Goal: Transaction & Acquisition: Obtain resource

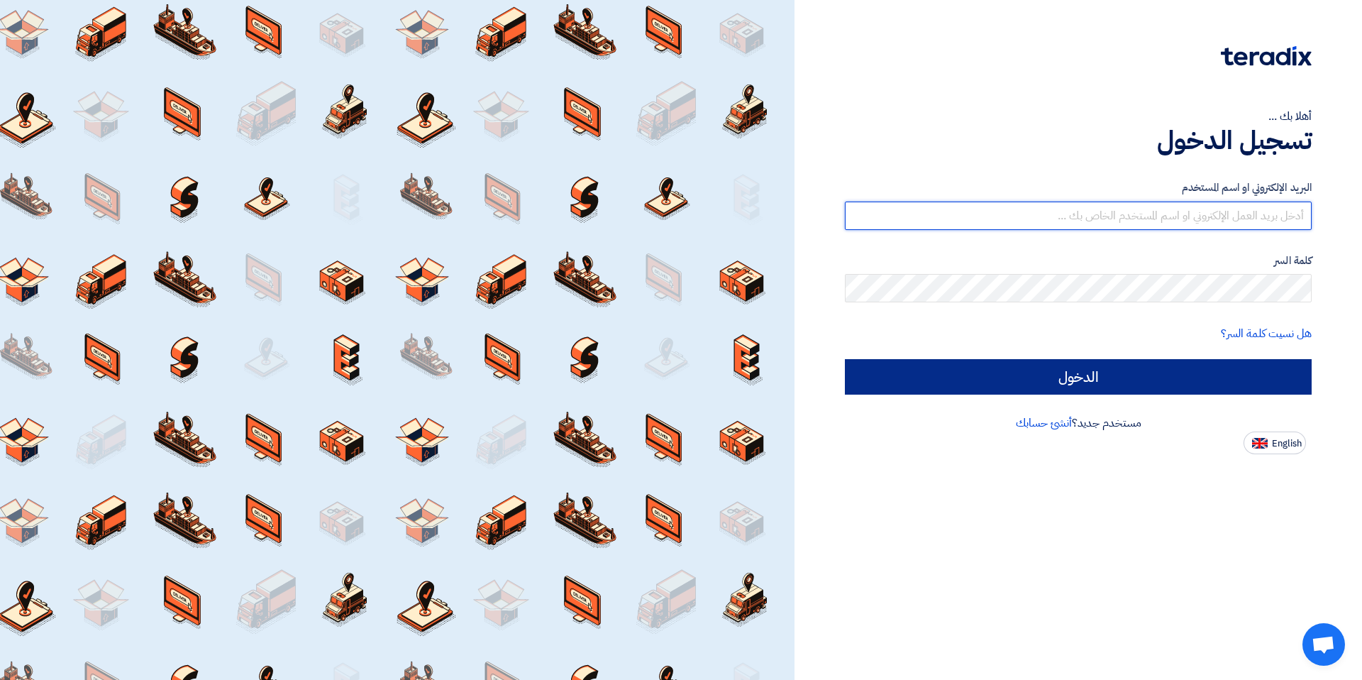
type input "[EMAIL_ADDRESS][DOMAIN_NAME]"
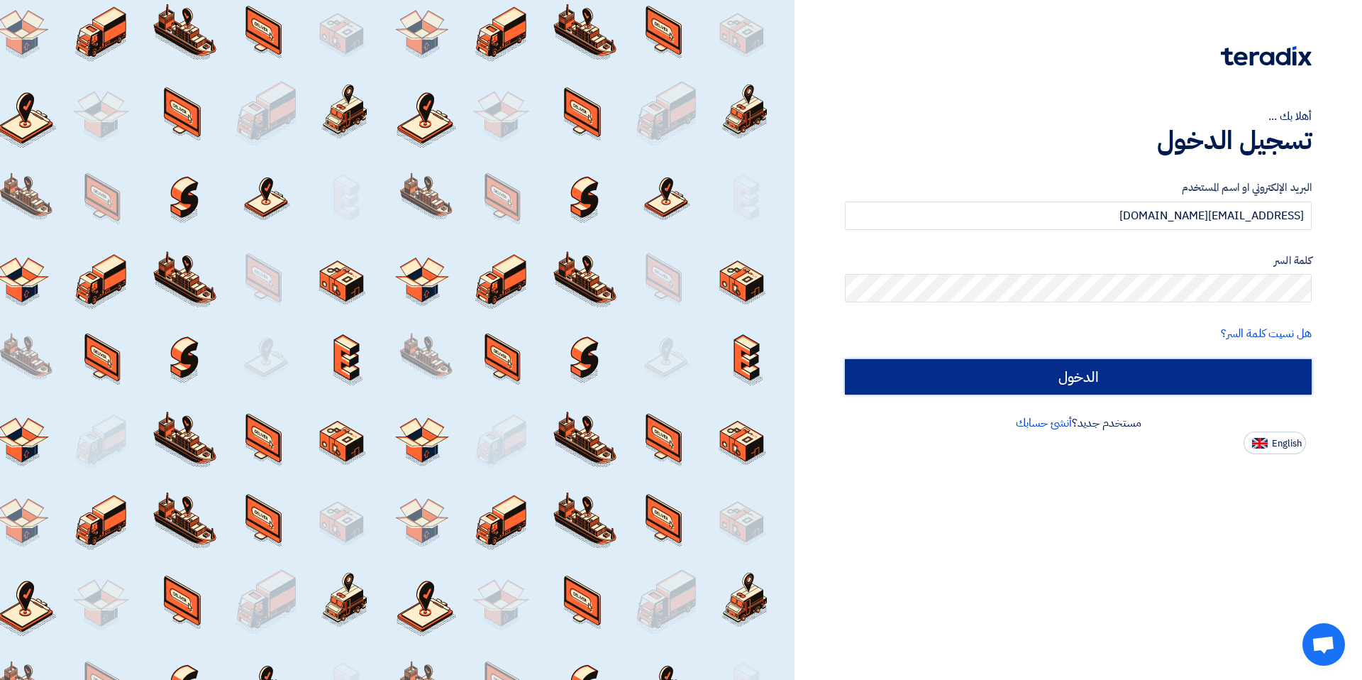
click at [1227, 368] on input "الدخول" at bounding box center [1078, 376] width 467 height 35
type input "Sign in"
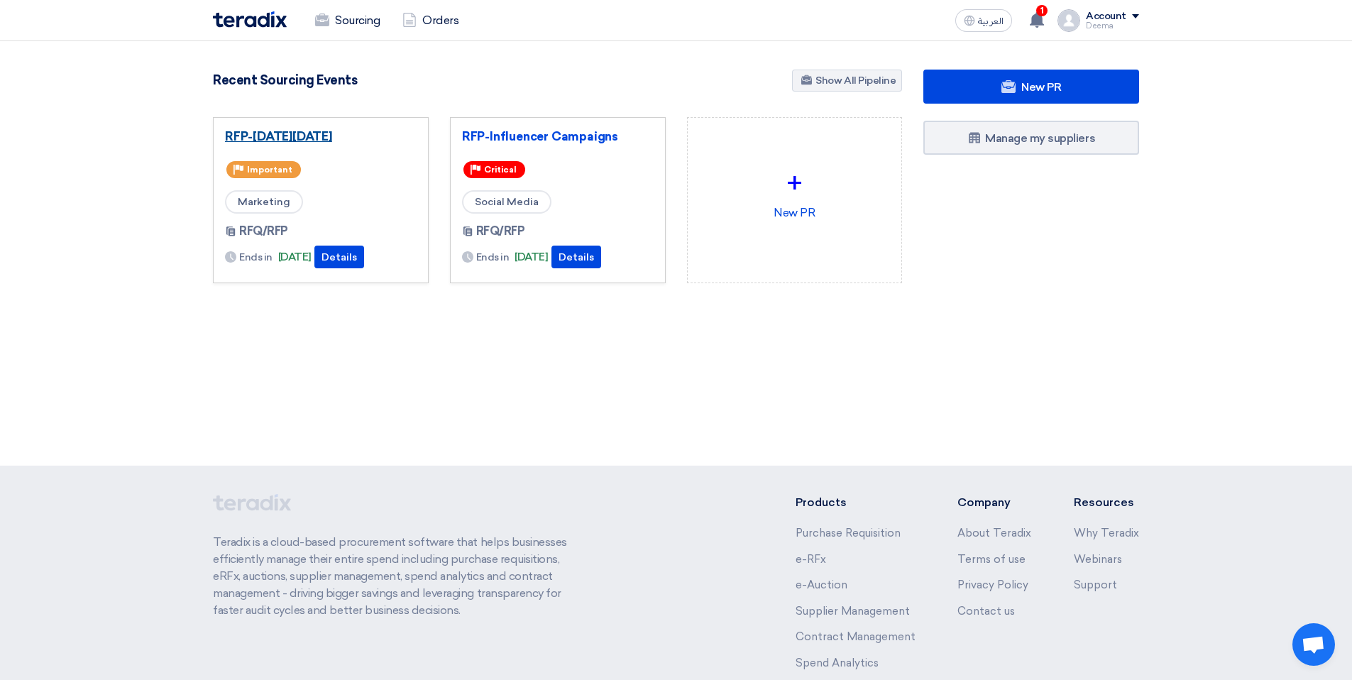
click at [333, 132] on link "RFP-[DATE][DATE]" at bounding box center [321, 136] width 192 height 14
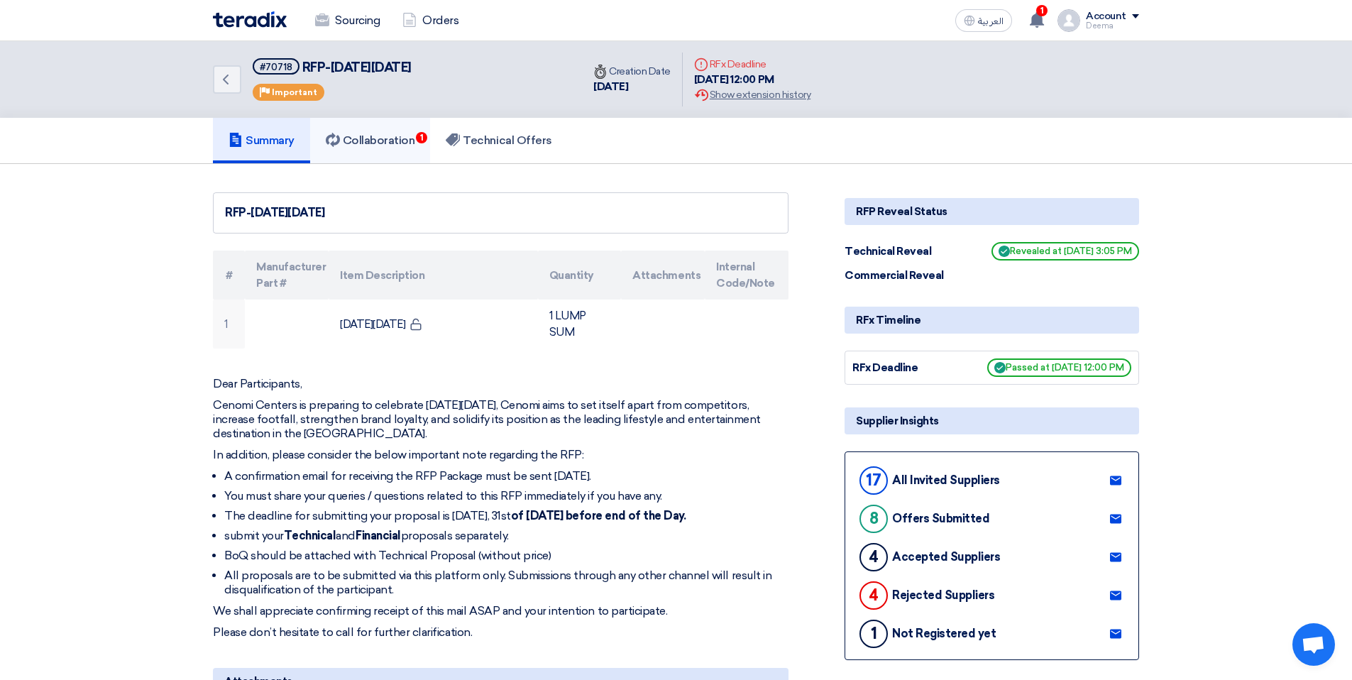
click at [380, 149] on link "Collaboration 1" at bounding box center [370, 140] width 121 height 45
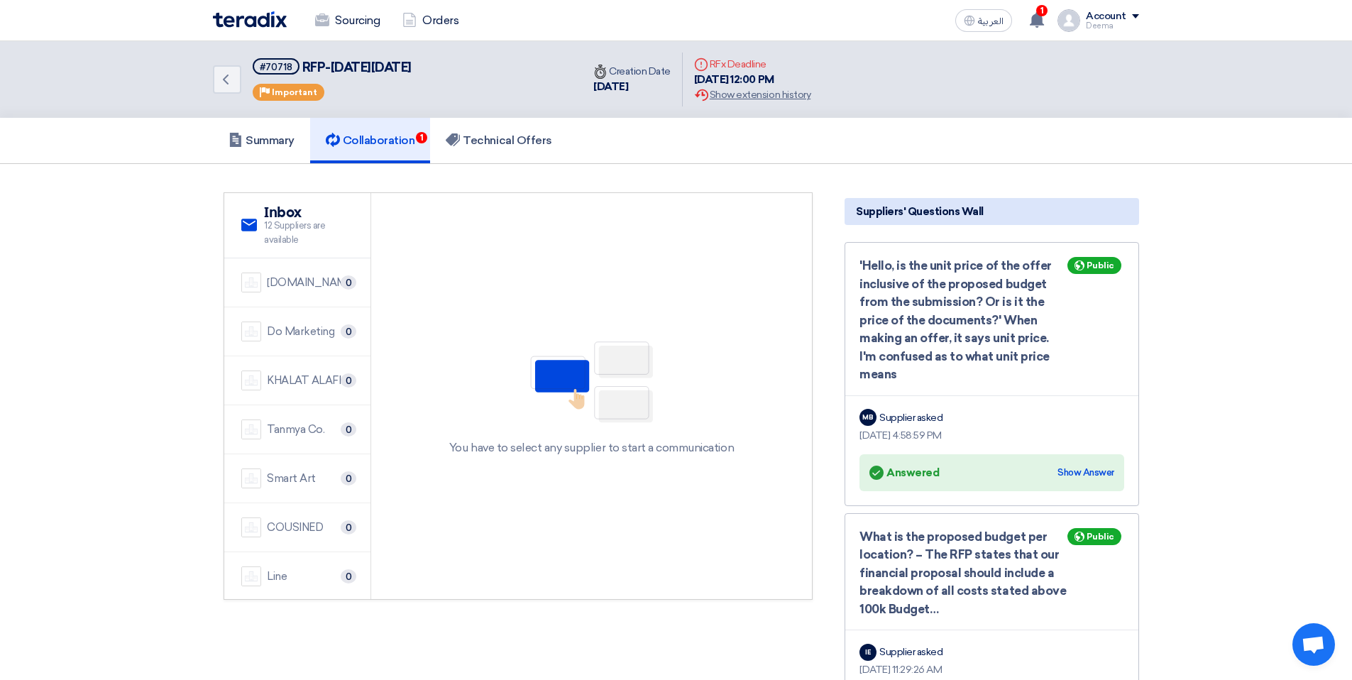
click at [347, 139] on h5 "Collaboration 1" at bounding box center [370, 140] width 89 height 14
click at [429, 128] on link "Collaboration 1" at bounding box center [370, 140] width 121 height 45
click at [502, 150] on link "Technical Offers" at bounding box center [498, 140] width 137 height 45
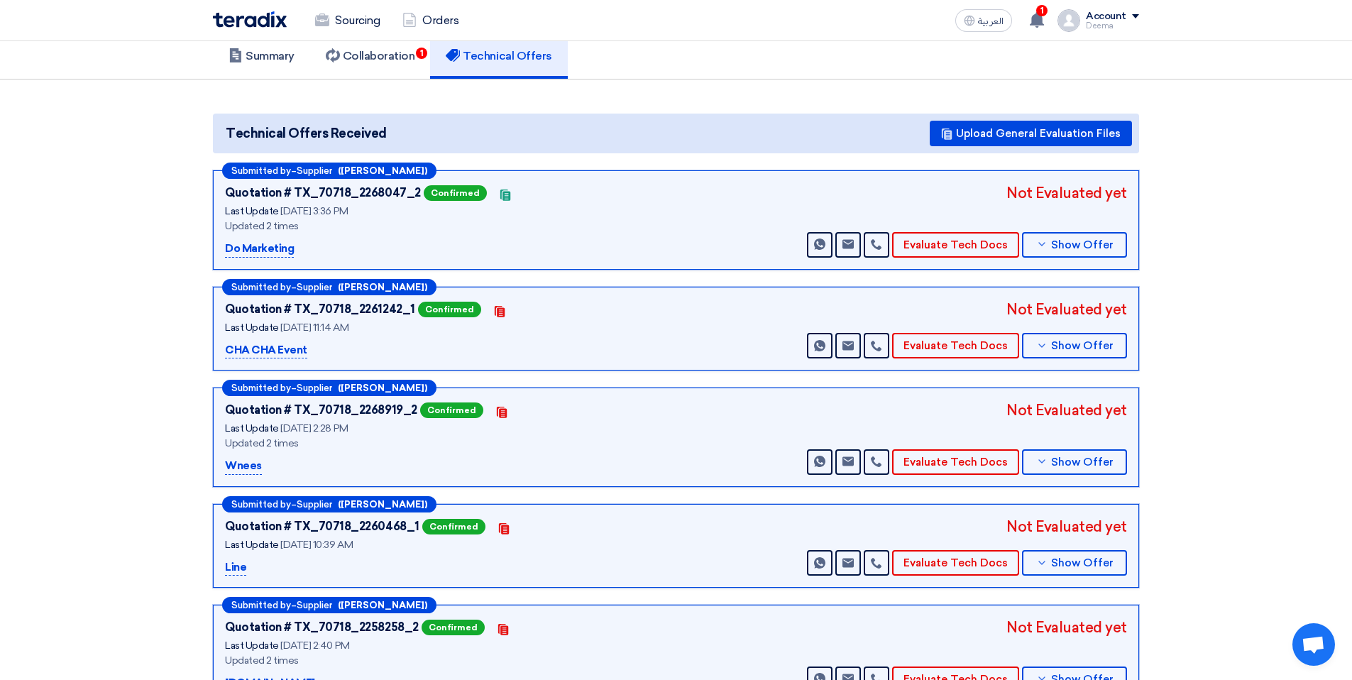
scroll to position [85, 0]
click at [1085, 253] on button "Show Offer" at bounding box center [1074, 244] width 105 height 26
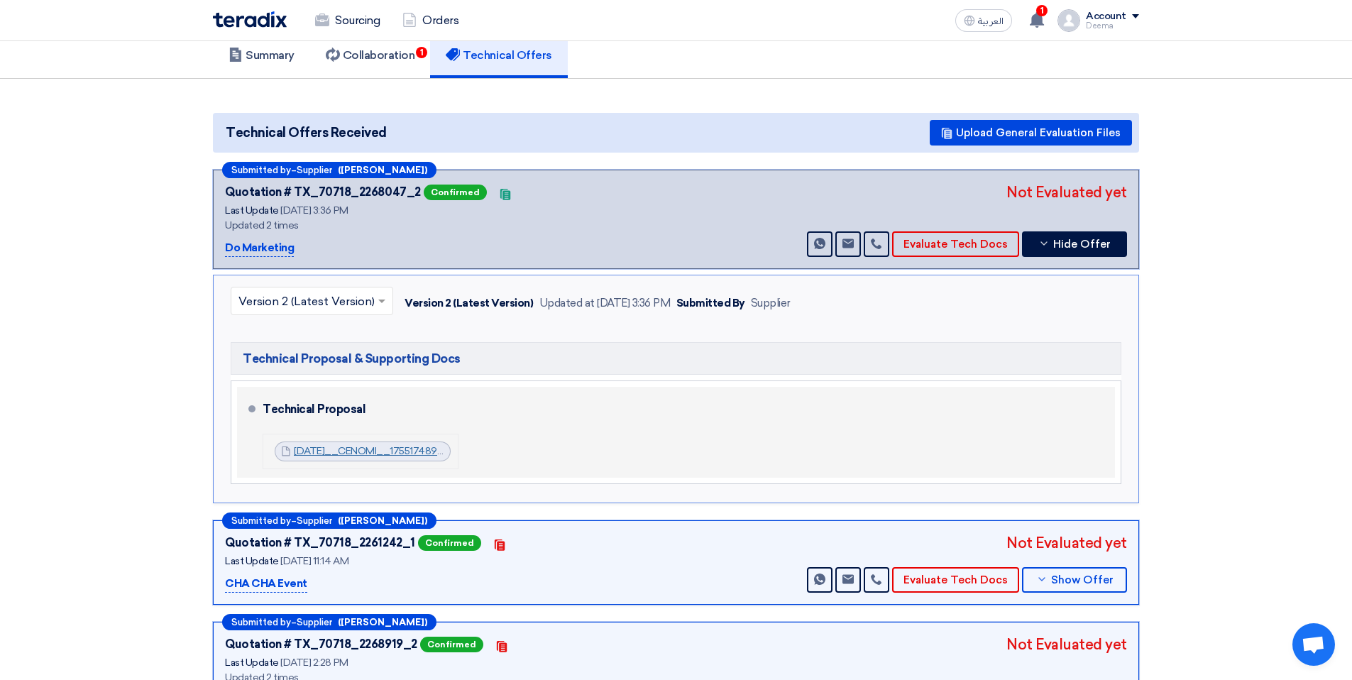
click at [368, 448] on link "[DATE]__CENOMI__1755174890124.pdf" at bounding box center [385, 451] width 182 height 12
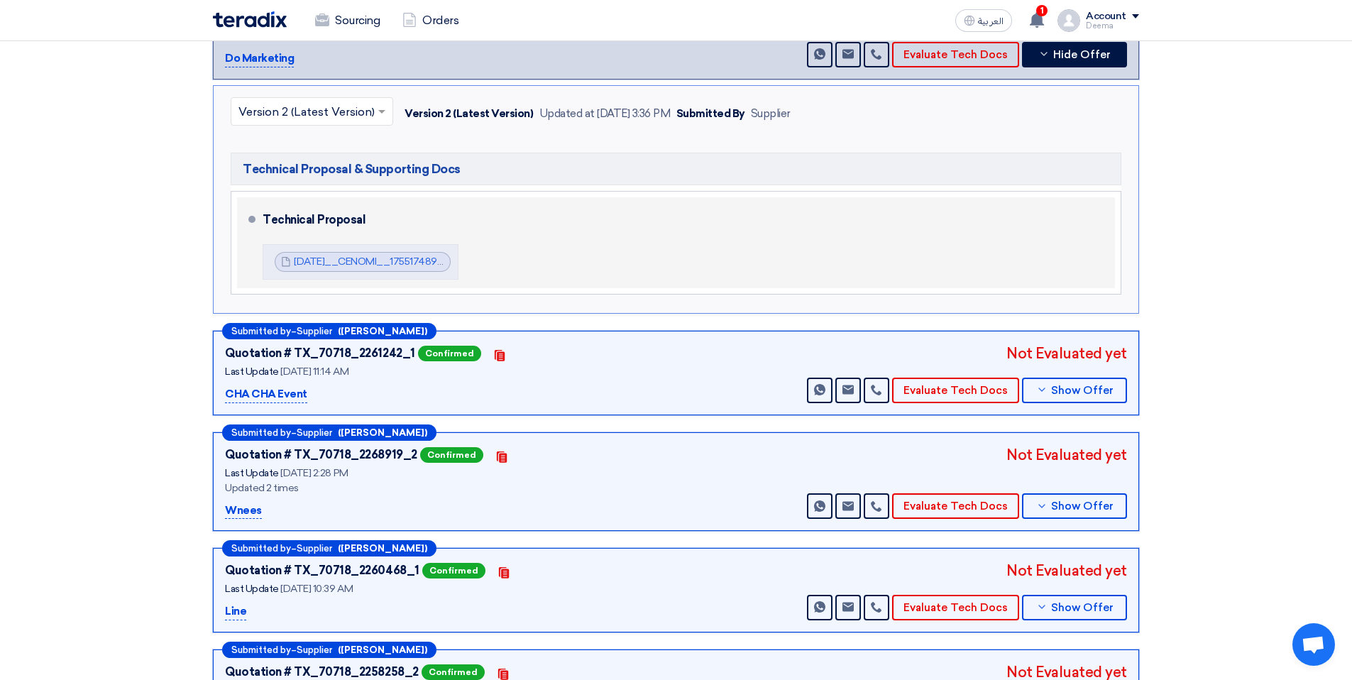
scroll to position [278, 0]
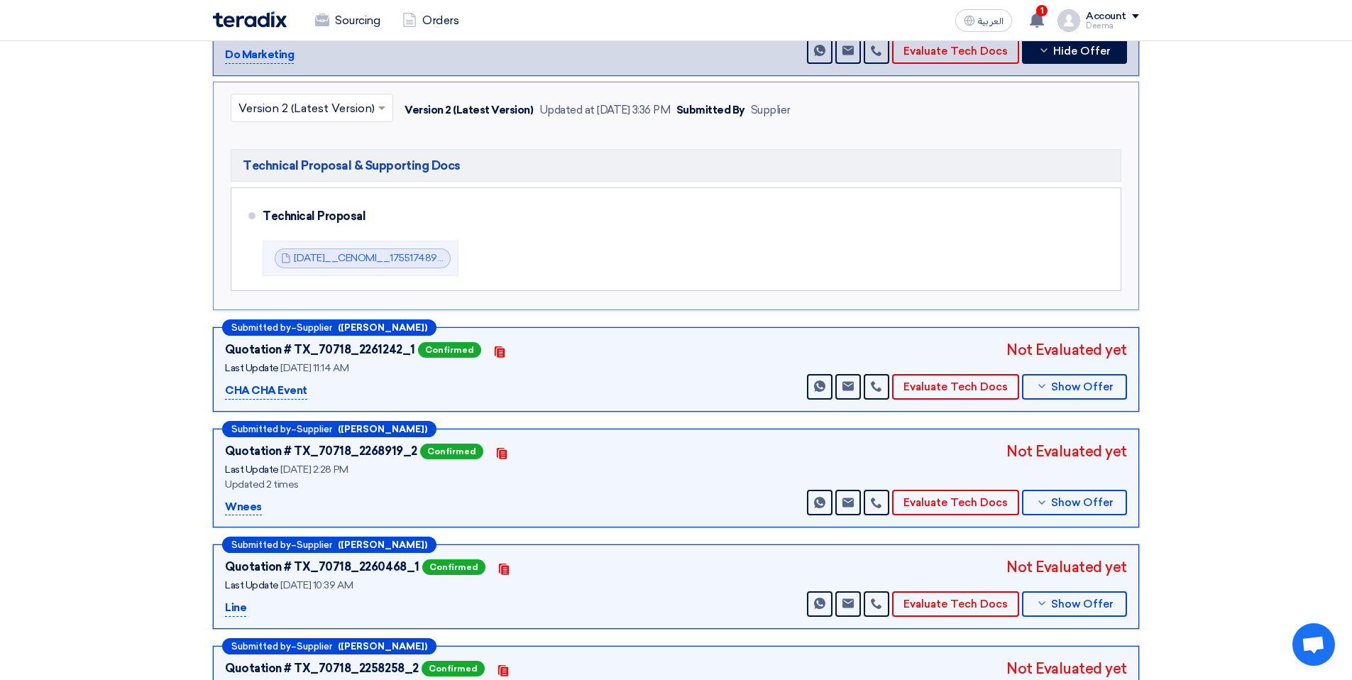
click at [147, 397] on section "Technical Offers Received Upload General Evaluation Files Submitted by – Suppli…" at bounding box center [676, 492] width 1352 height 1212
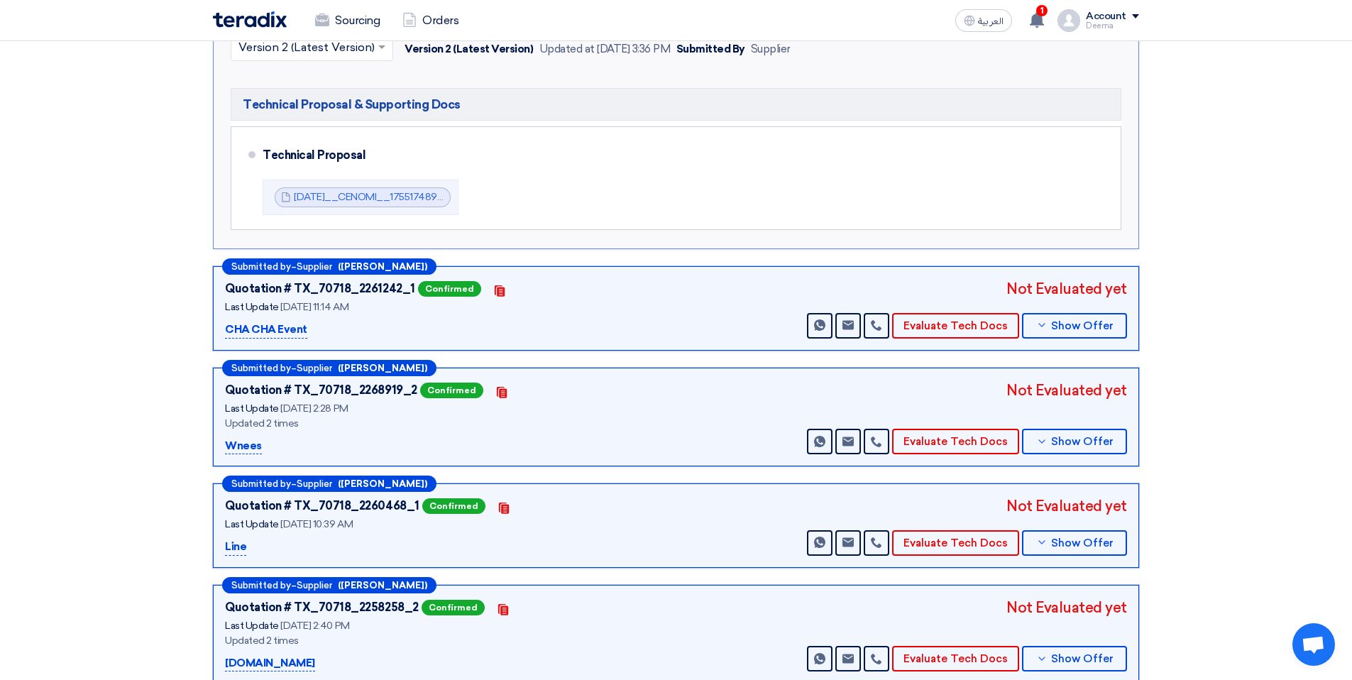
scroll to position [341, 0]
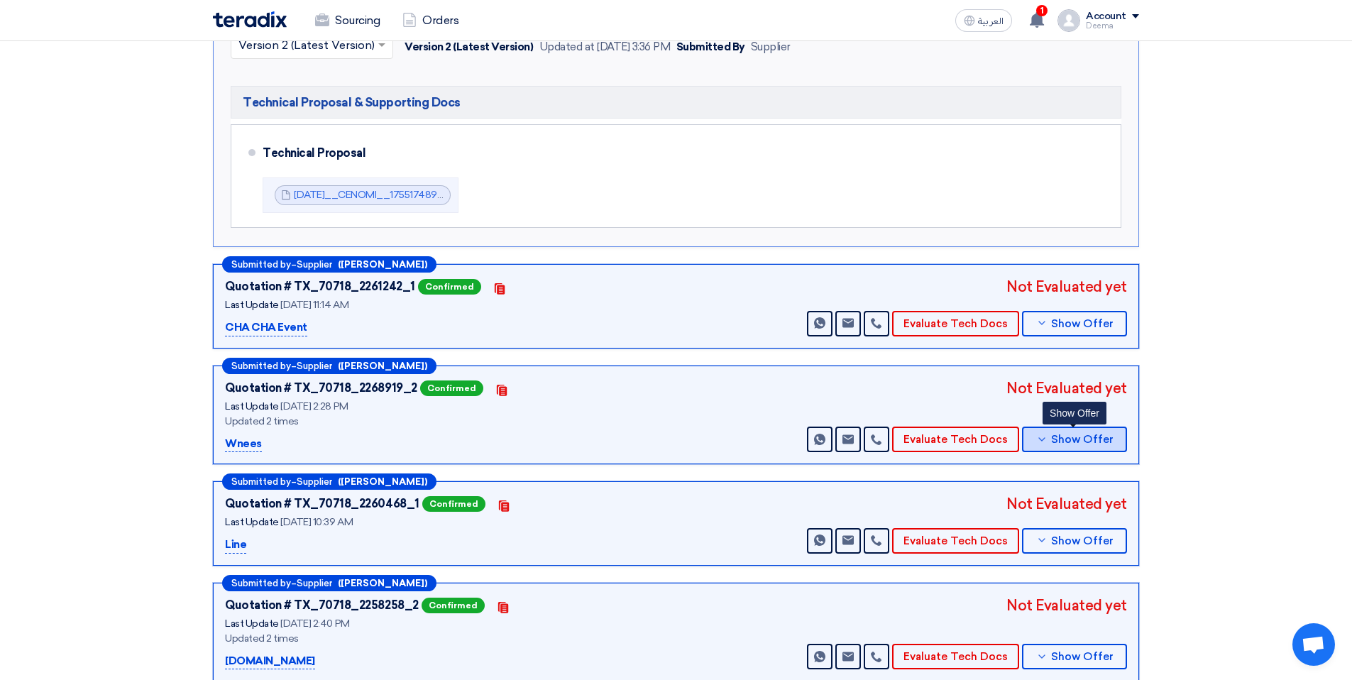
click at [1060, 441] on span "Show Offer" at bounding box center [1082, 439] width 62 height 11
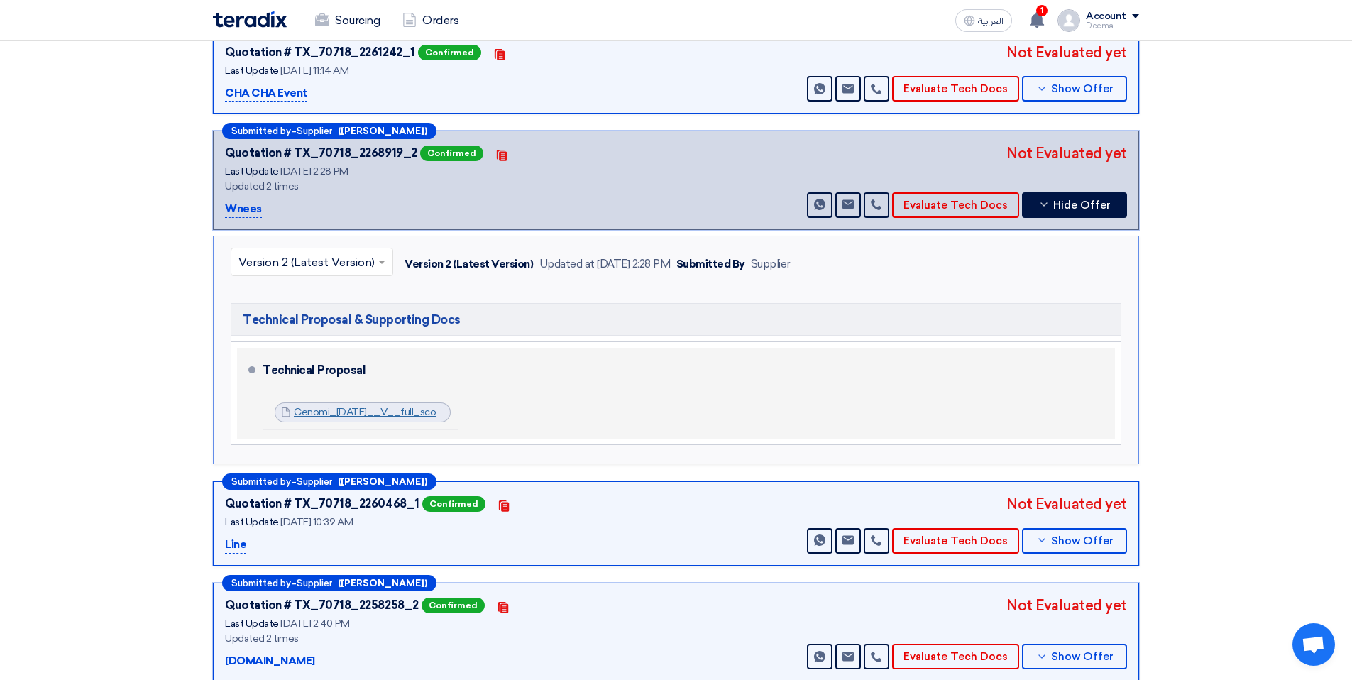
click at [325, 407] on link "Cenomi_[DATE]__V__full_scope_1755170777224.pdf" at bounding box center [419, 412] width 250 height 12
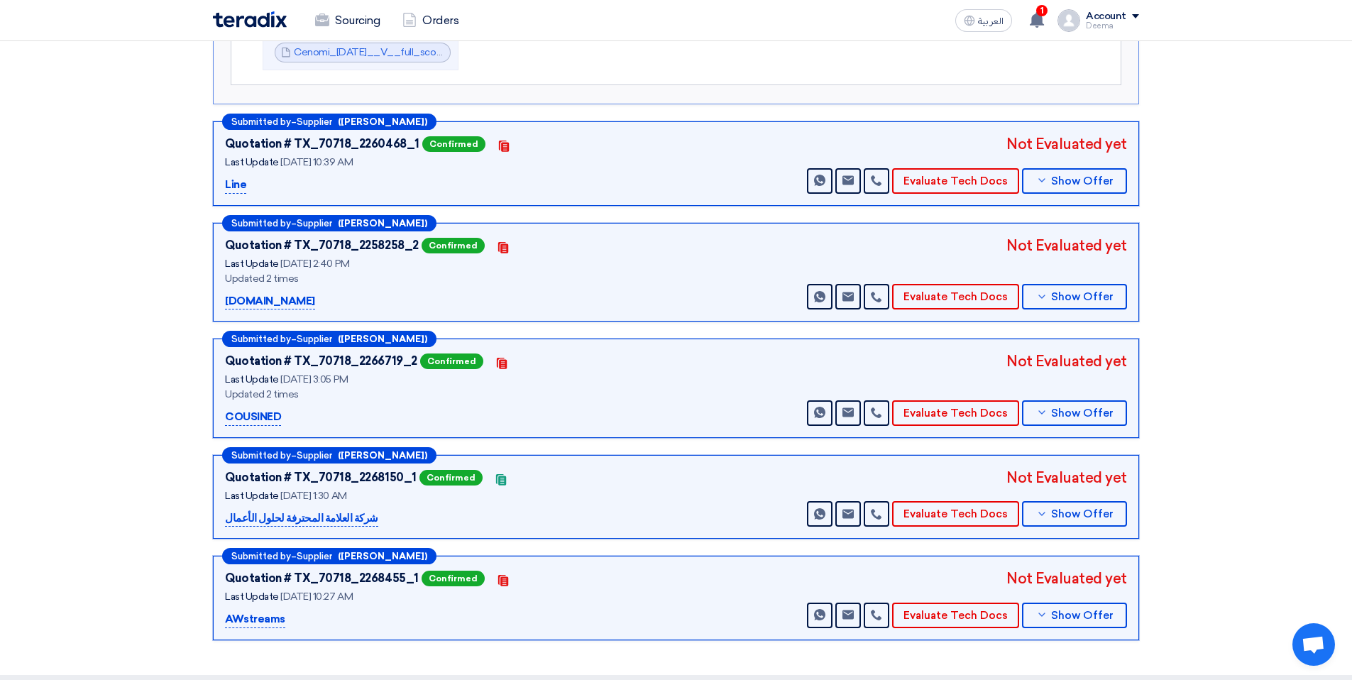
scroll to position [702, 0]
click at [1068, 302] on span "Show Offer" at bounding box center [1082, 296] width 62 height 11
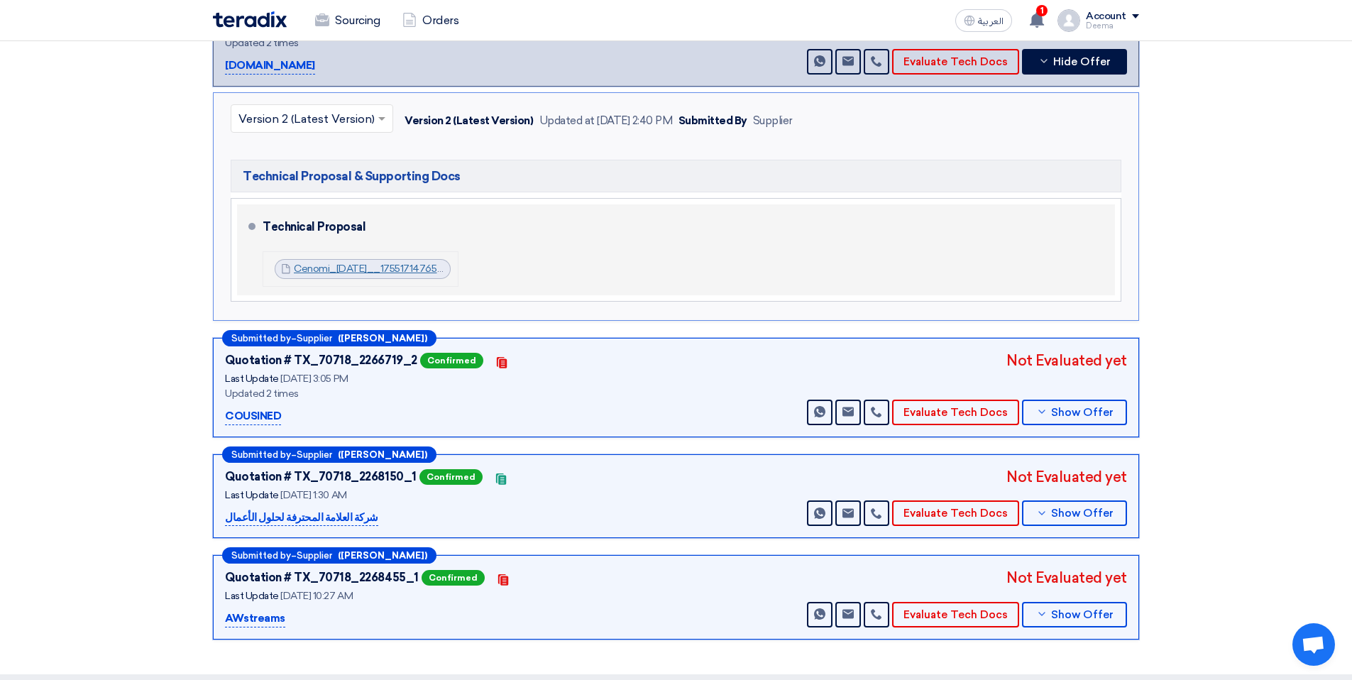
click at [340, 273] on link "Cenomi_[DATE]__1755171476528.pdf" at bounding box center [380, 269] width 172 height 12
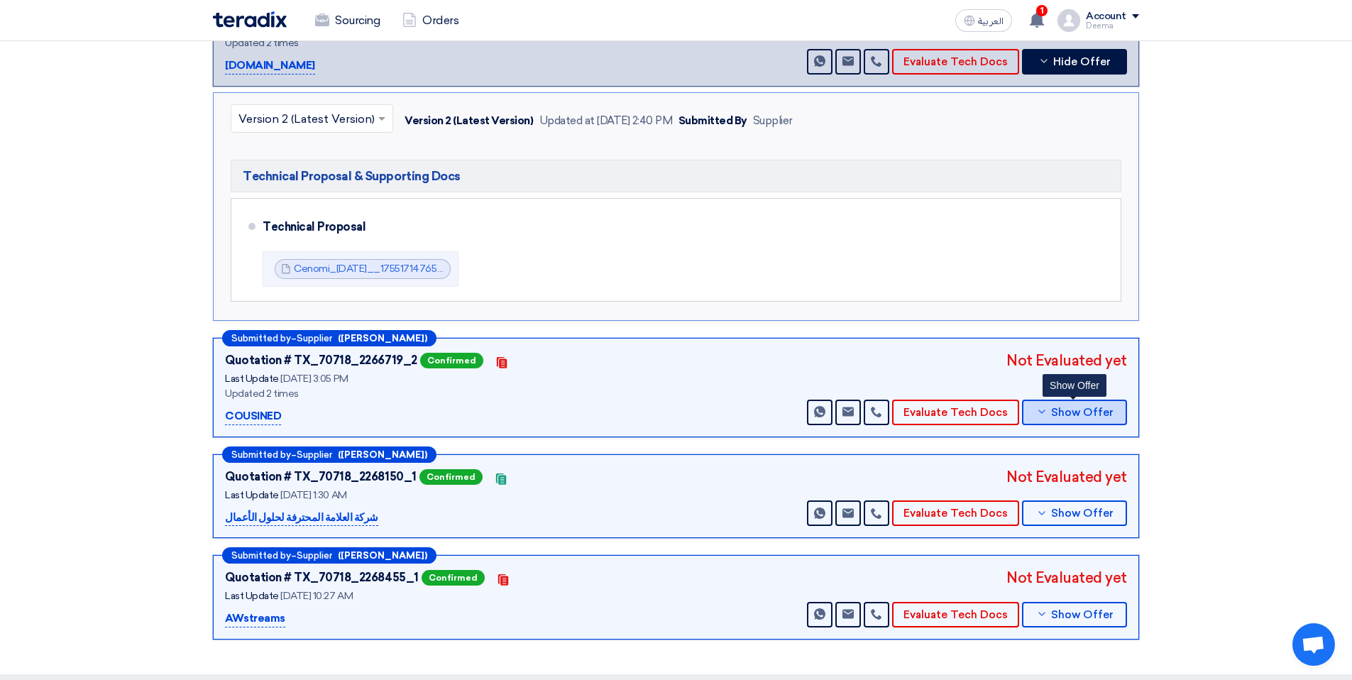
click at [1047, 407] on icon at bounding box center [1041, 411] width 11 height 11
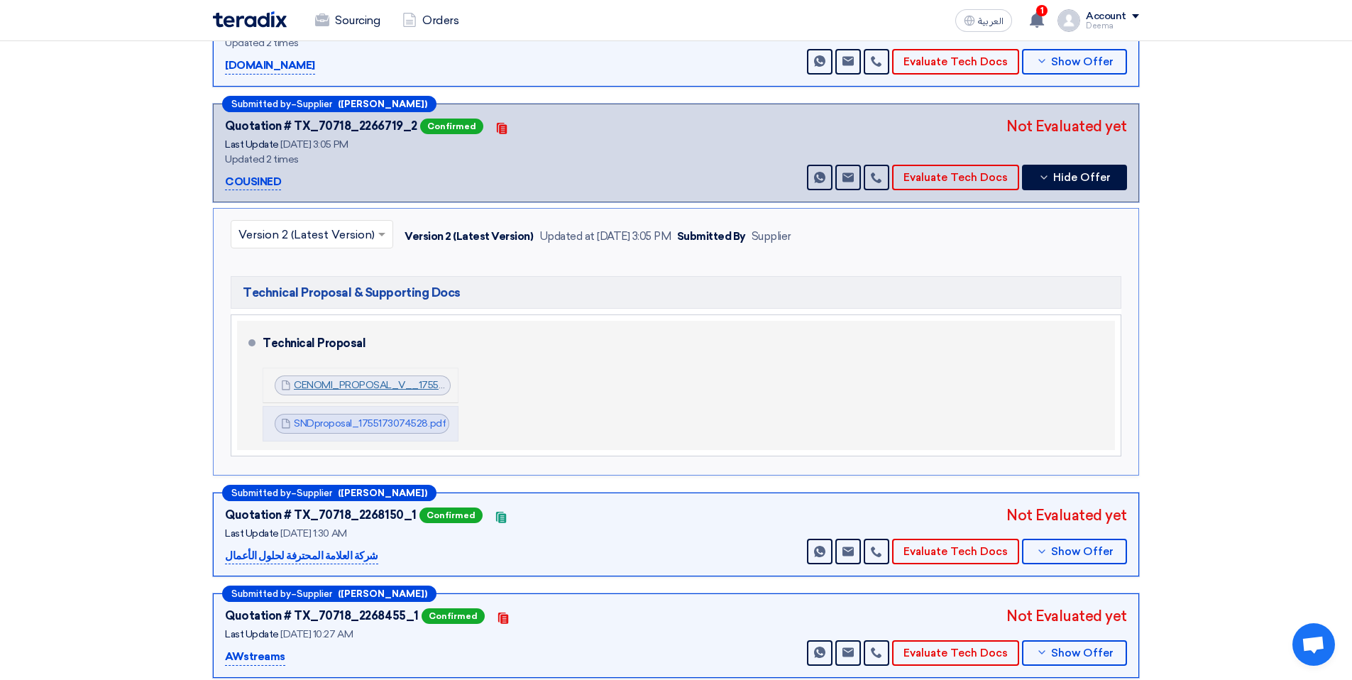
click at [385, 387] on link "CENOMI_PROPOSAL_V__1755173050724.pdf" at bounding box center [400, 385] width 213 height 12
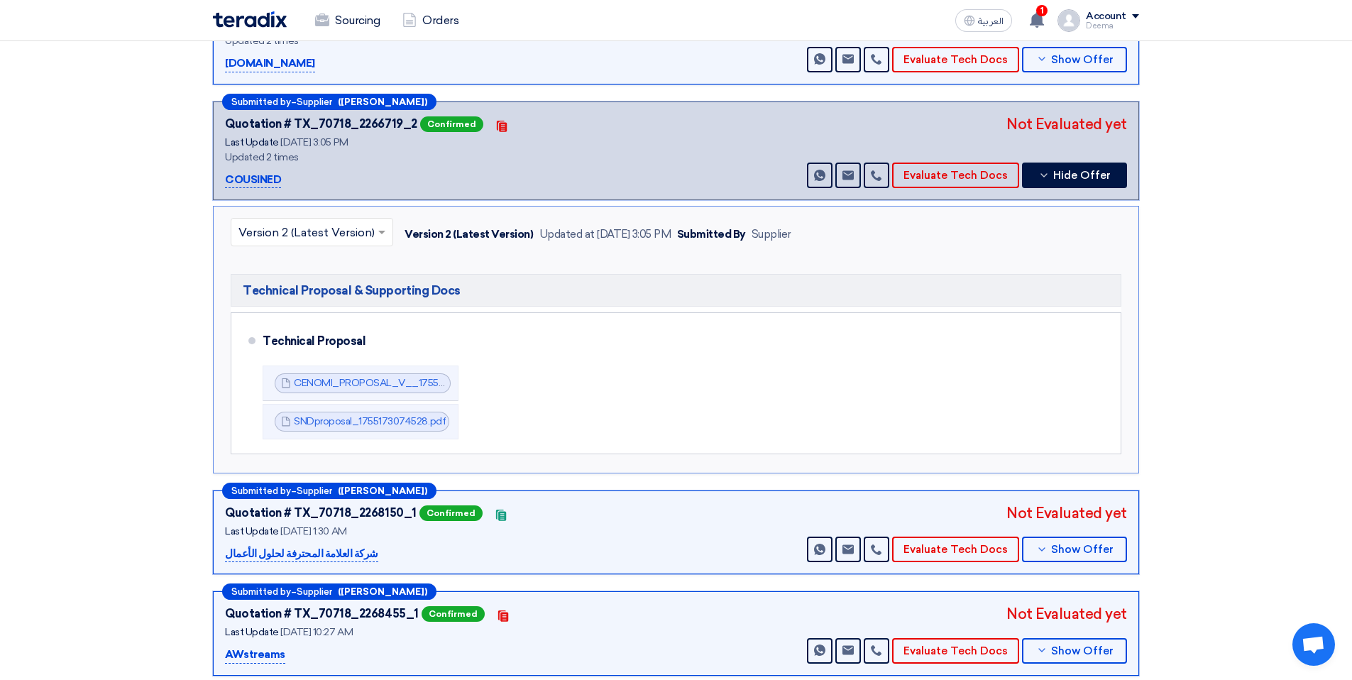
scroll to position [705, 0]
